Goal: Use online tool/utility: Utilize a website feature to perform a specific function

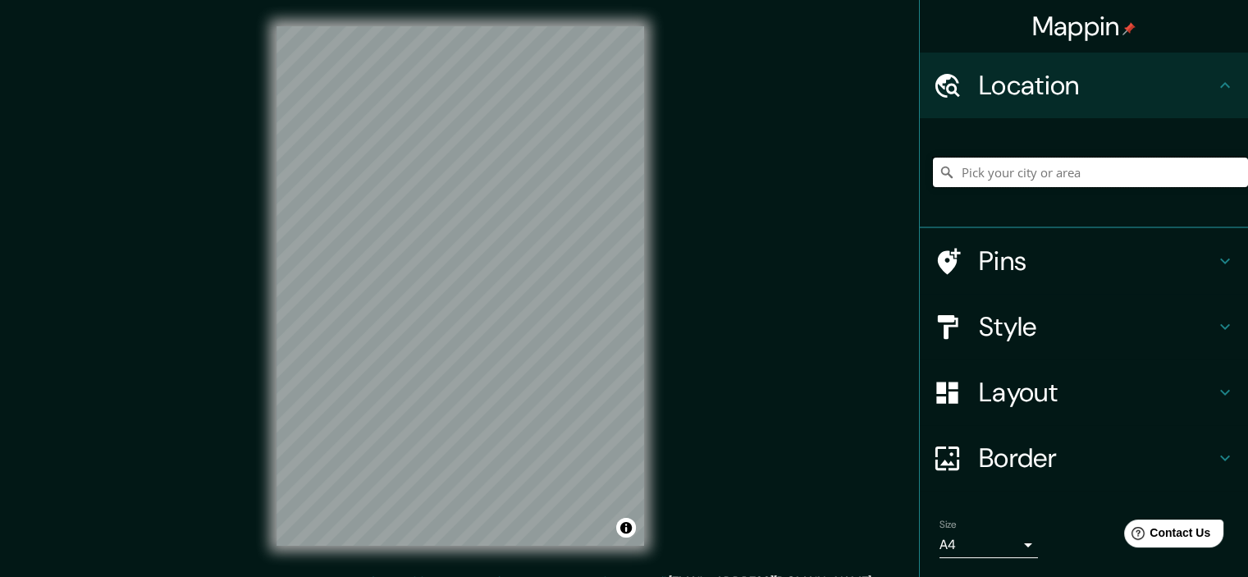
click at [1074, 171] on input "Pick your city or area" at bounding box center [1090, 173] width 315 height 30
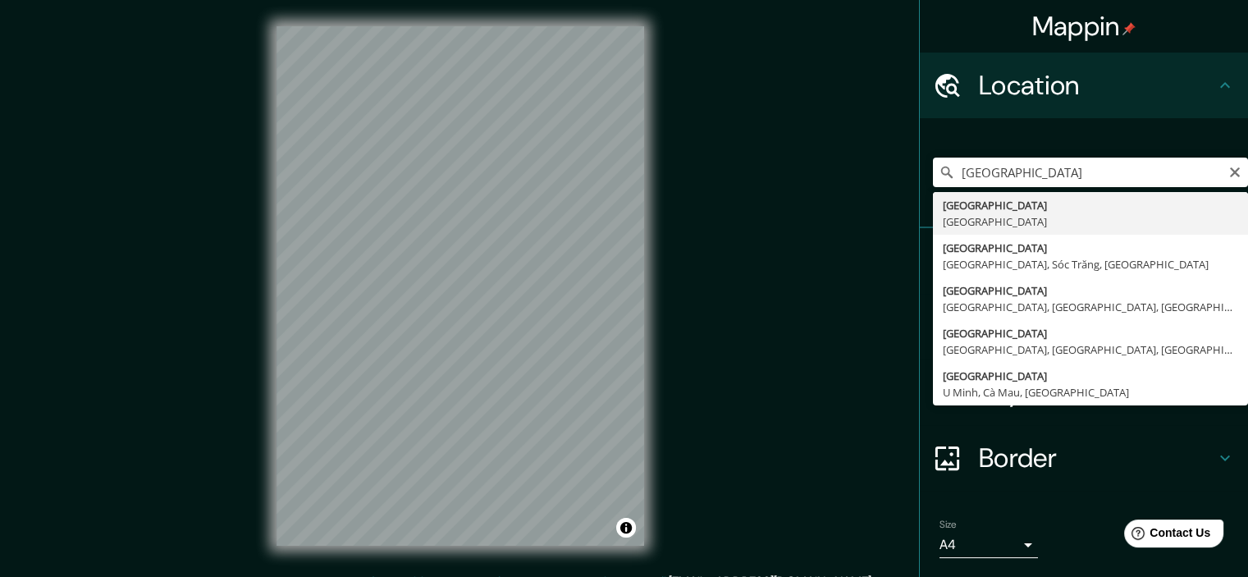
type input "[GEOGRAPHIC_DATA], [GEOGRAPHIC_DATA]"
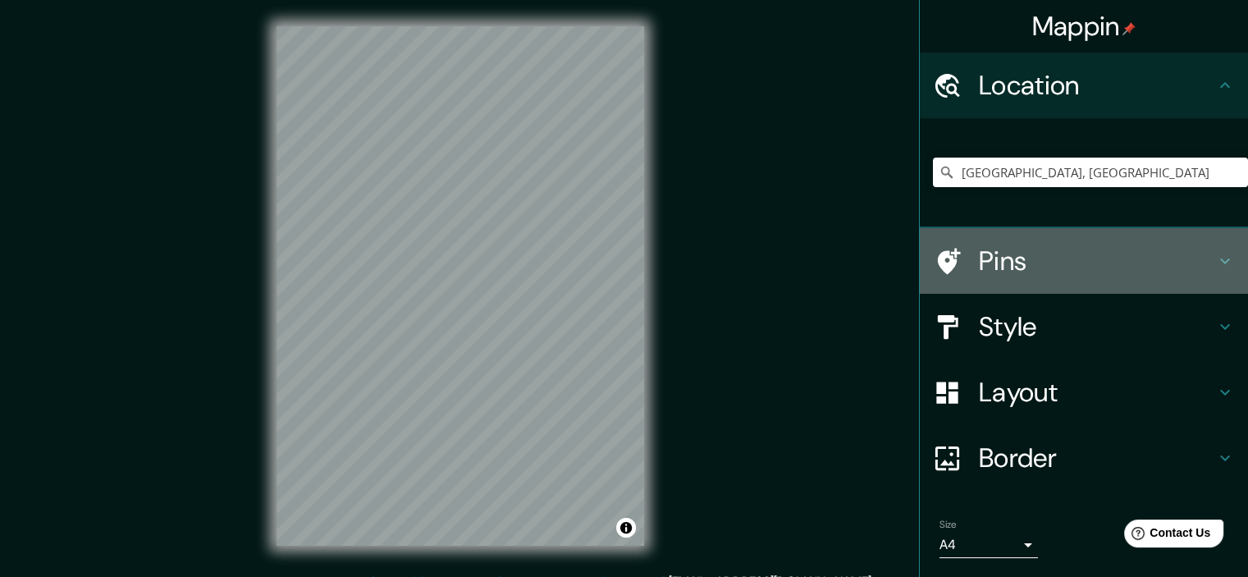
click at [1215, 267] on icon at bounding box center [1225, 261] width 20 height 20
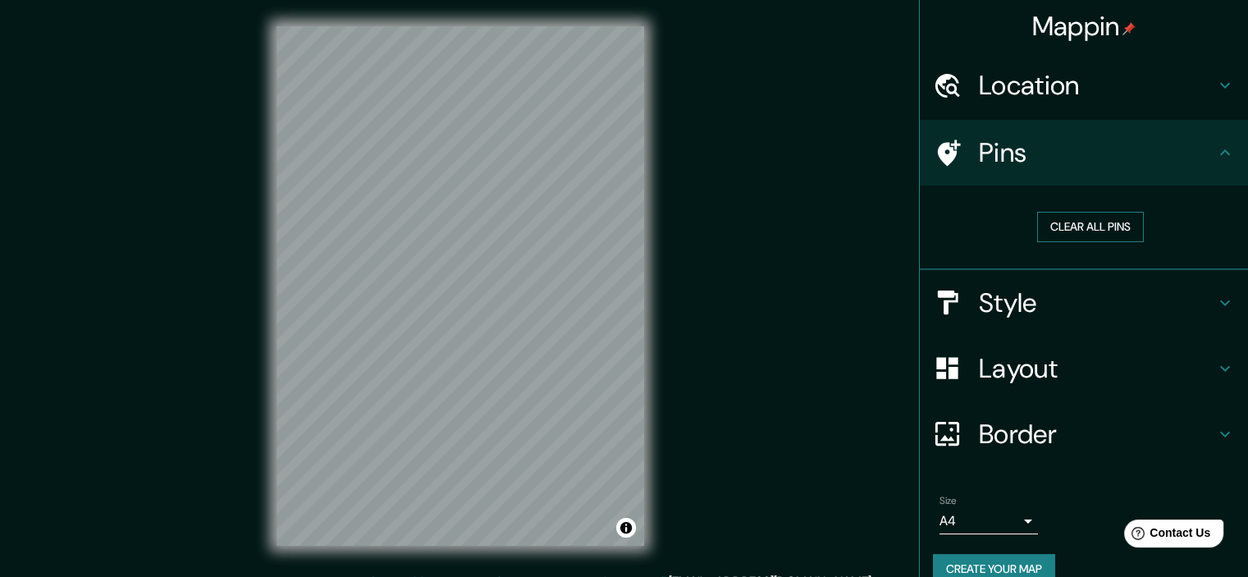
click at [1105, 227] on button "Clear all pins" at bounding box center [1090, 227] width 107 height 30
click at [1194, 296] on h4 "Style" at bounding box center [1097, 302] width 236 height 33
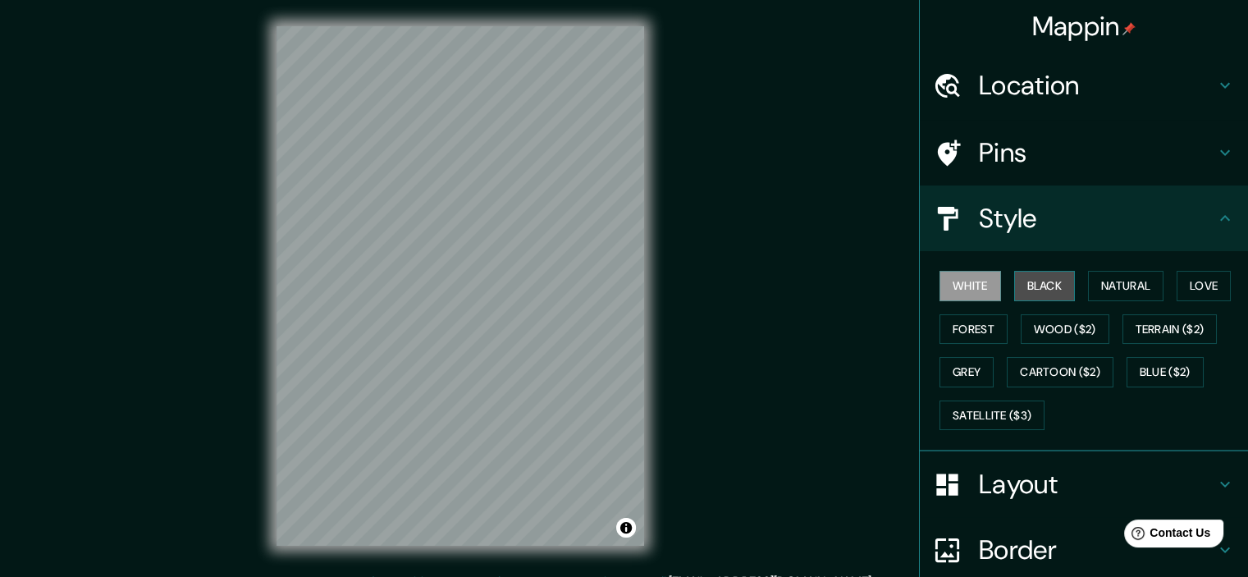
click at [1037, 287] on button "Black" at bounding box center [1045, 286] width 62 height 30
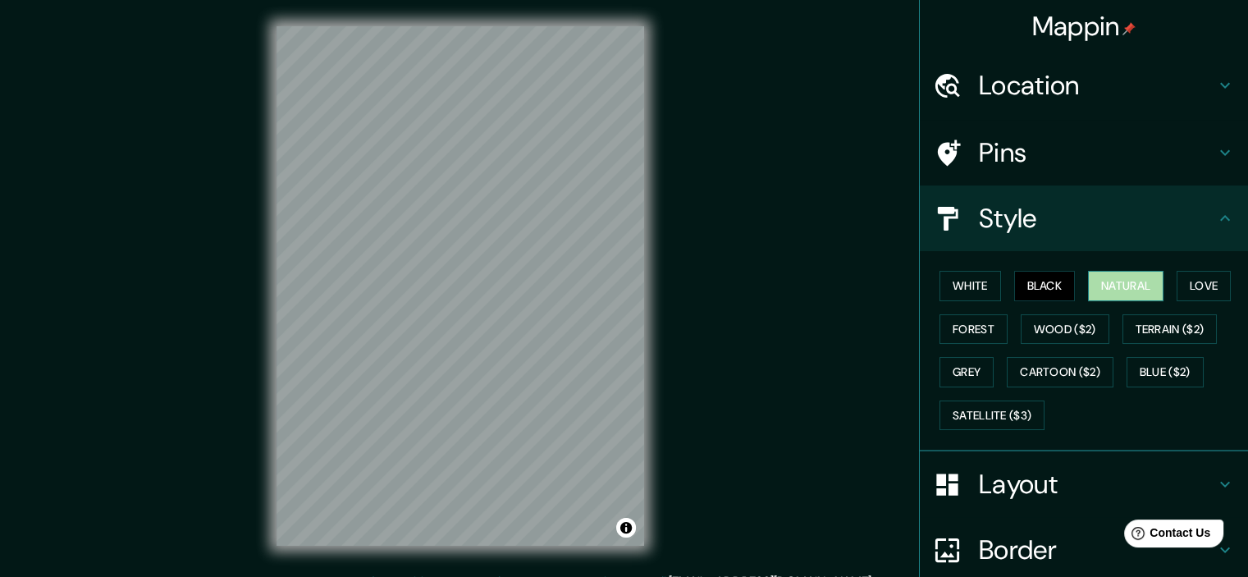
click at [1115, 290] on button "Natural" at bounding box center [1126, 286] width 76 height 30
click at [968, 275] on button "White" at bounding box center [971, 286] width 62 height 30
click at [1145, 76] on h4 "Location" at bounding box center [1097, 85] width 236 height 33
